Goal: Task Accomplishment & Management: Use online tool/utility

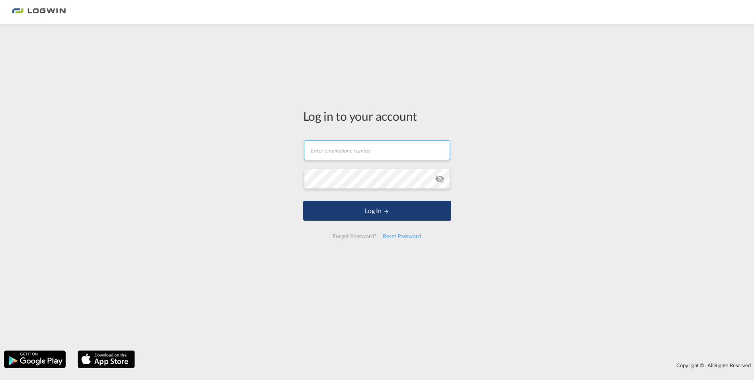
type input "[PERSON_NAME][EMAIL_ADDRESS][PERSON_NAME][DOMAIN_NAME]"
click at [340, 211] on button "Log In" at bounding box center [377, 211] width 148 height 20
